Goal: Task Accomplishment & Management: Manage account settings

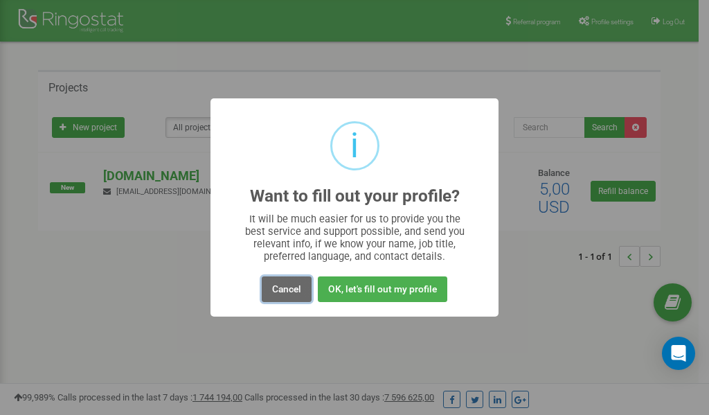
click at [289, 294] on button "Cancel" at bounding box center [287, 289] width 50 height 26
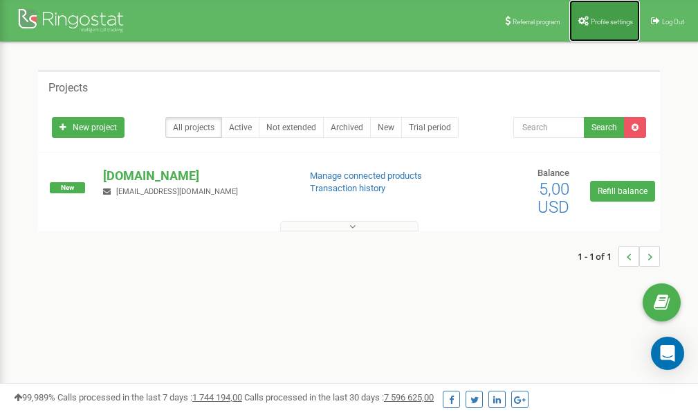
click at [602, 22] on span "Profile settings" at bounding box center [612, 22] width 42 height 8
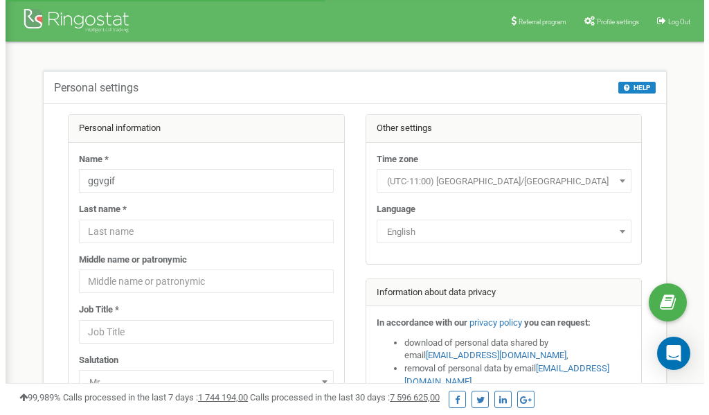
scroll to position [69, 0]
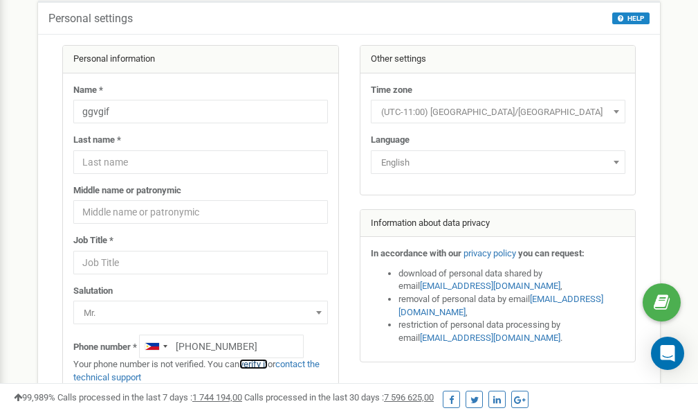
click at [262, 366] on link "verify it" at bounding box center [254, 364] width 28 height 10
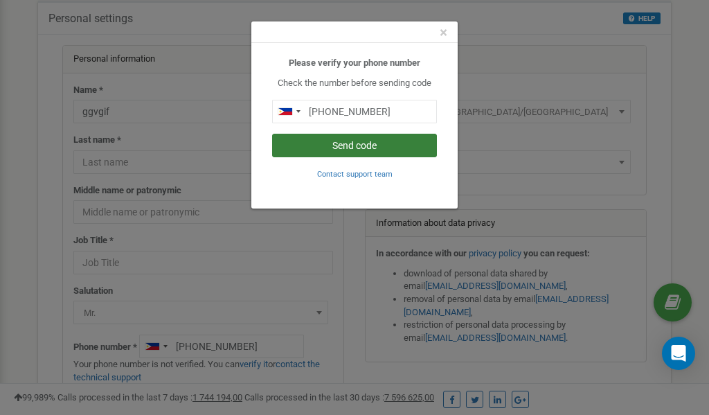
click at [350, 144] on button "Send code" at bounding box center [354, 146] width 165 height 24
